Goal: Transaction & Acquisition: Purchase product/service

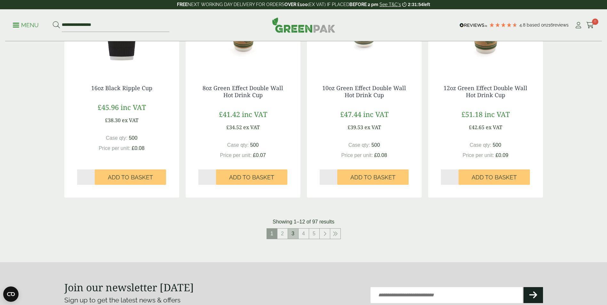
scroll to position [640, 0]
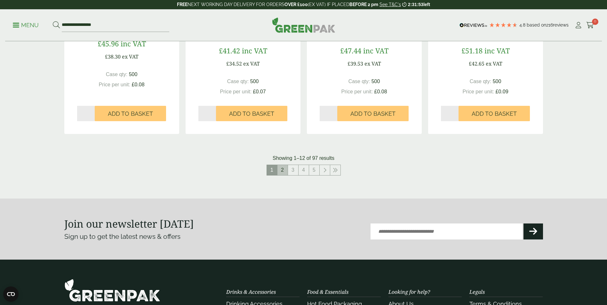
click at [285, 173] on link "2" at bounding box center [283, 170] width 10 height 10
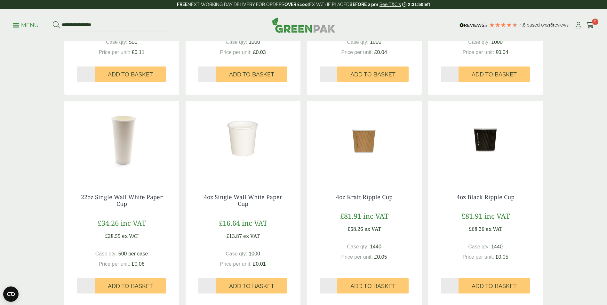
scroll to position [256, 0]
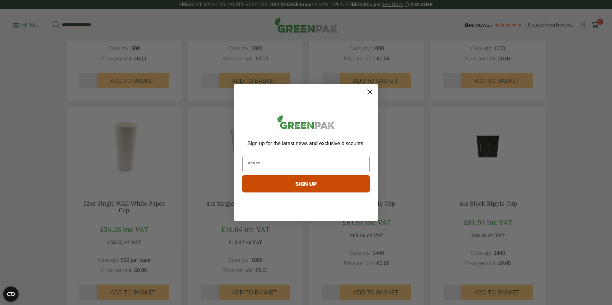
click at [370, 93] on circle "Close dialog" at bounding box center [370, 92] width 11 height 11
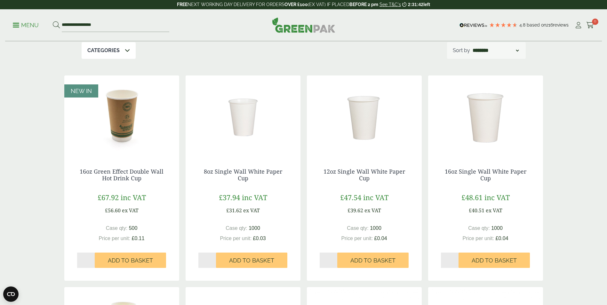
scroll to position [0, 0]
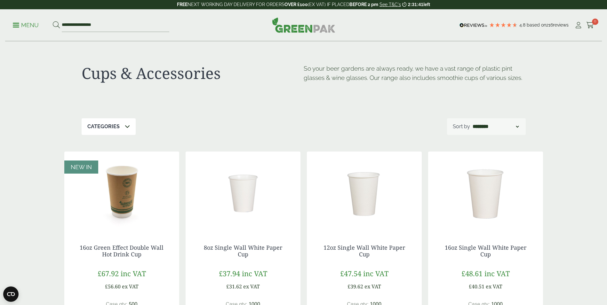
click at [129, 129] on icon at bounding box center [127, 126] width 5 height 5
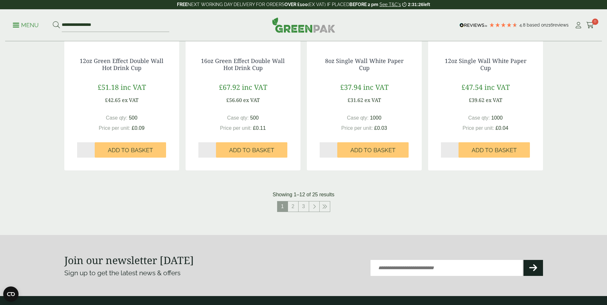
scroll to position [640, 0]
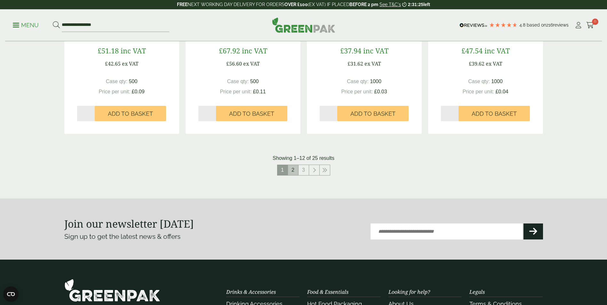
click at [293, 171] on link "2" at bounding box center [293, 170] width 10 height 10
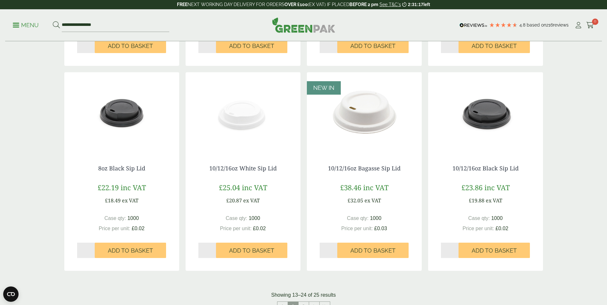
scroll to position [608, 0]
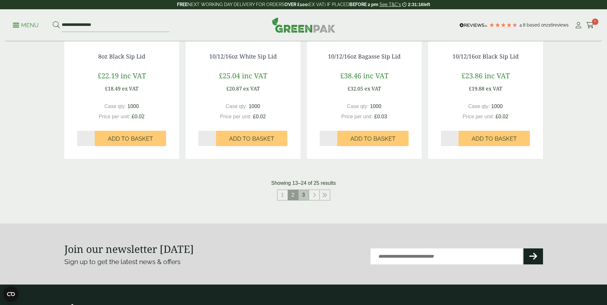
click at [303, 195] on link "3" at bounding box center [304, 195] width 10 height 10
